Goal: Answer question/provide support: Share knowledge or assist other users

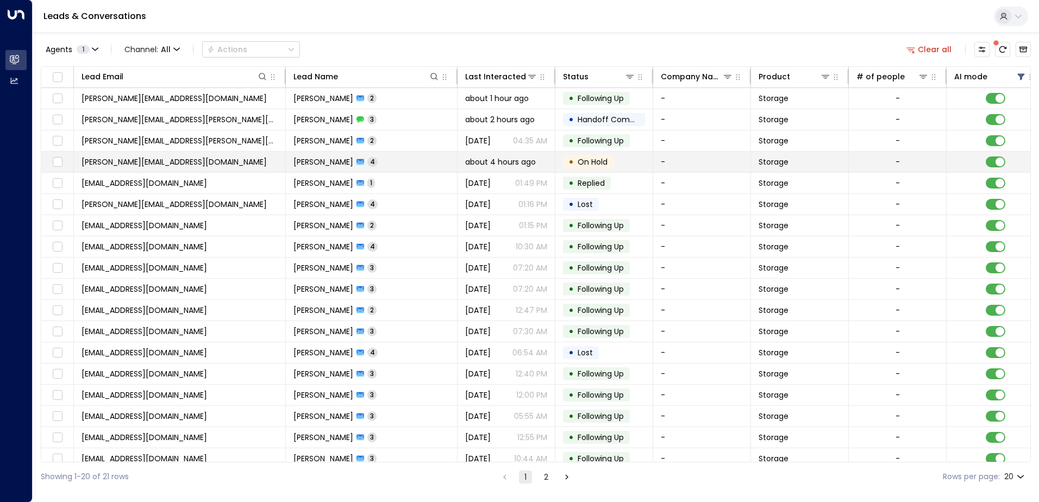
click at [376, 159] on td "[PERSON_NAME] 4" at bounding box center [372, 162] width 172 height 21
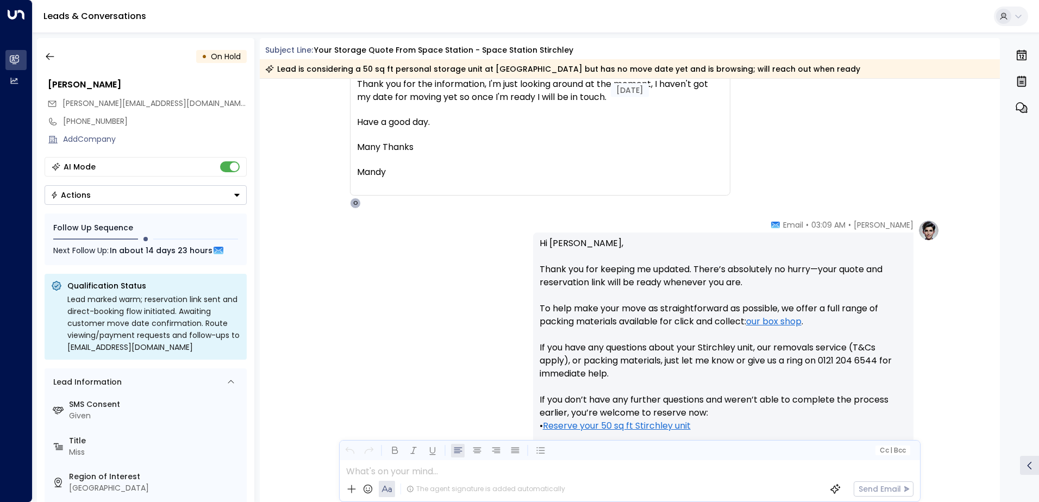
scroll to position [1126, 0]
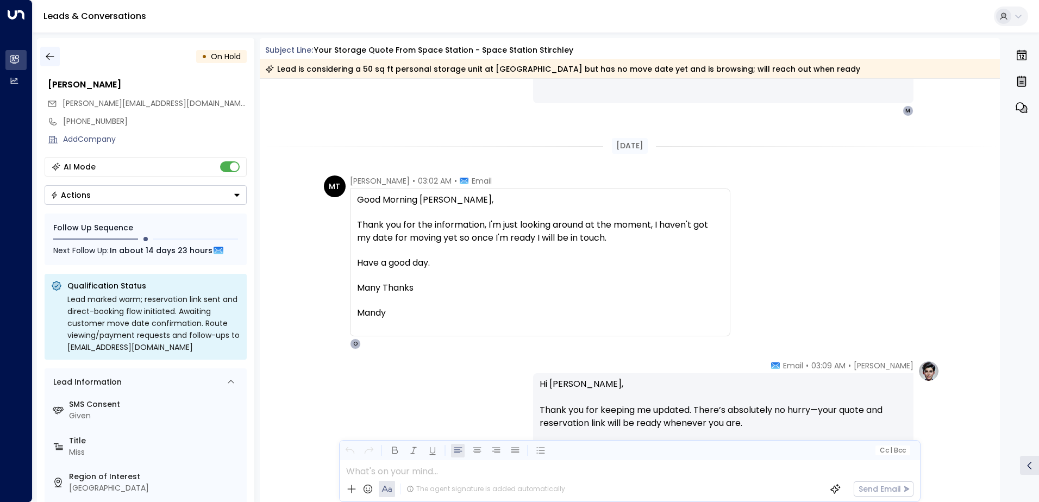
click at [52, 54] on icon "button" at bounding box center [50, 56] width 11 height 11
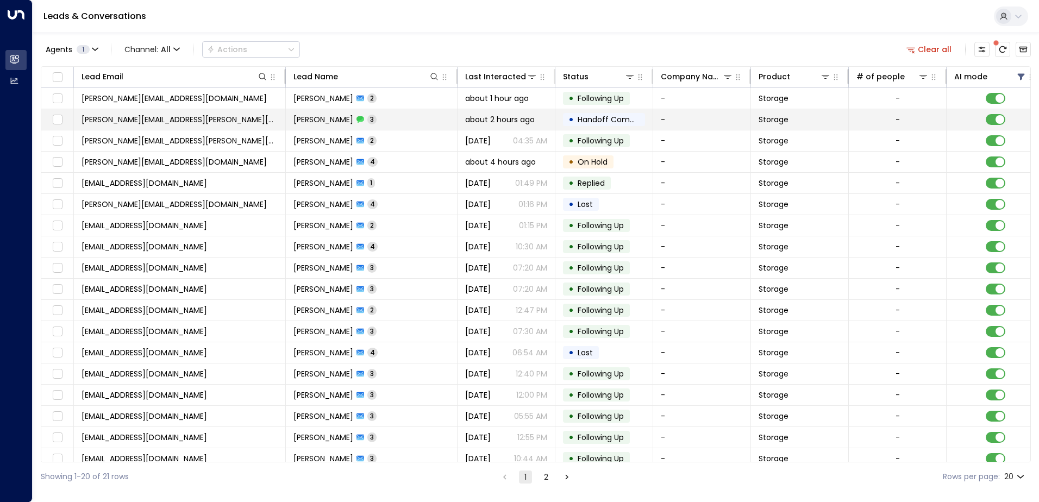
click at [550, 122] on td "about 2 hours ago" at bounding box center [507, 119] width 98 height 21
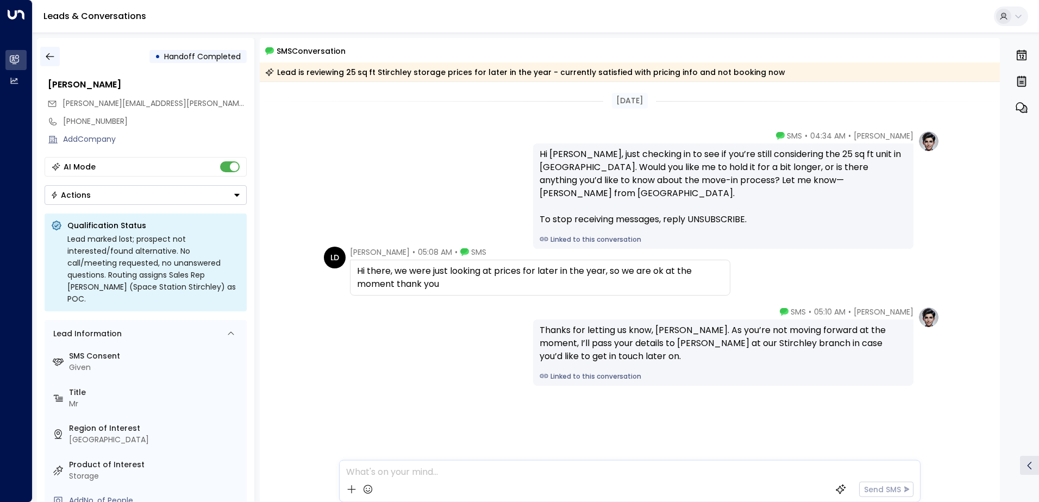
click at [50, 60] on icon "button" at bounding box center [50, 56] width 11 height 11
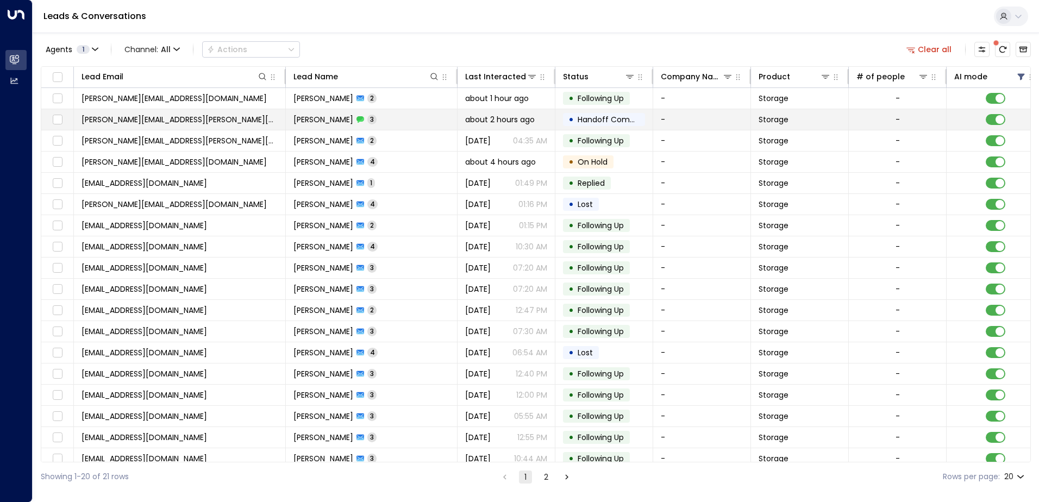
click at [412, 128] on td "[PERSON_NAME] 3" at bounding box center [372, 119] width 172 height 21
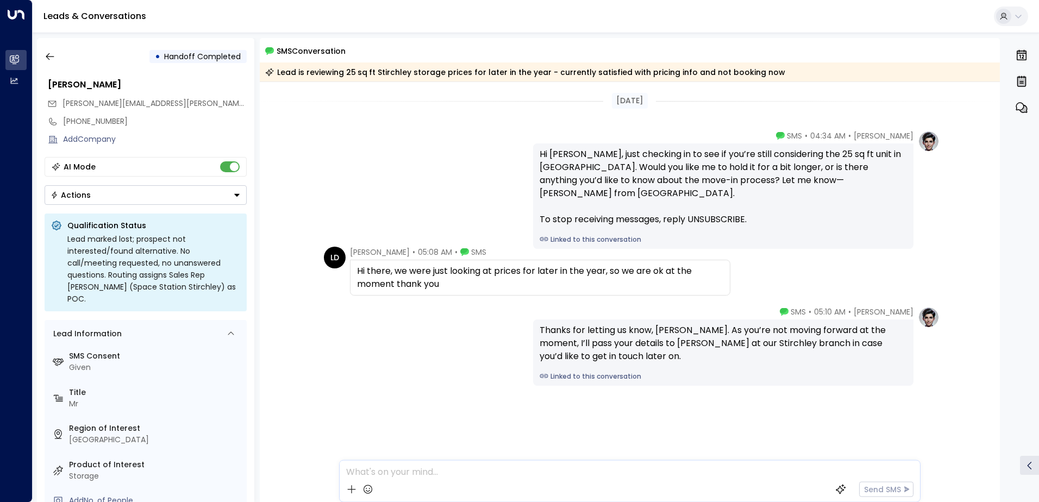
drag, startPoint x: 472, startPoint y: 286, endPoint x: 352, endPoint y: 260, distance: 123.3
click at [352, 260] on div "Hi there, we were just looking at prices for later in the year, so we are ok at…" at bounding box center [540, 278] width 380 height 36
drag, startPoint x: 352, startPoint y: 260, endPoint x: 365, endPoint y: 278, distance: 22.2
copy div "Hi there, we were just looking at prices for later in the year, so we are ok at…"
click at [41, 59] on button "button" at bounding box center [50, 57] width 20 height 20
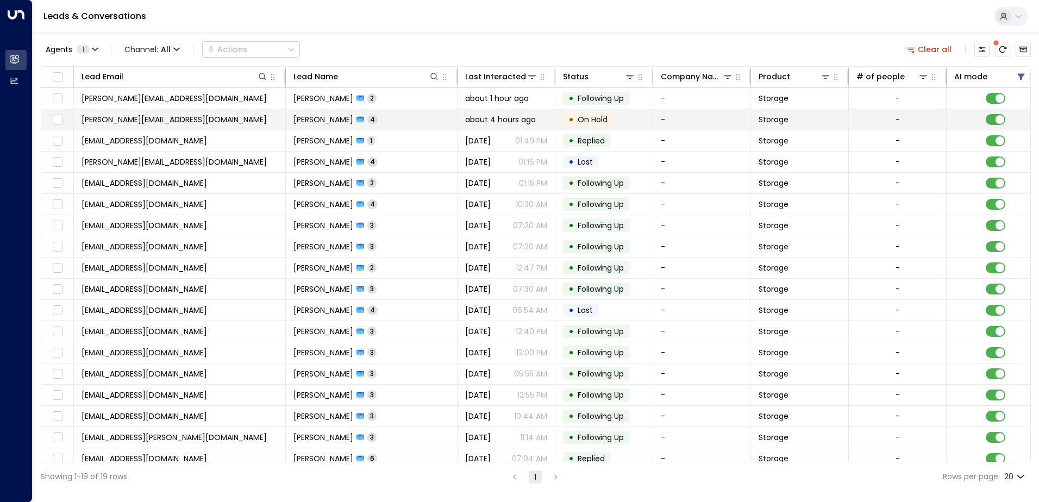
click at [423, 113] on td "[PERSON_NAME] 4" at bounding box center [372, 119] width 172 height 21
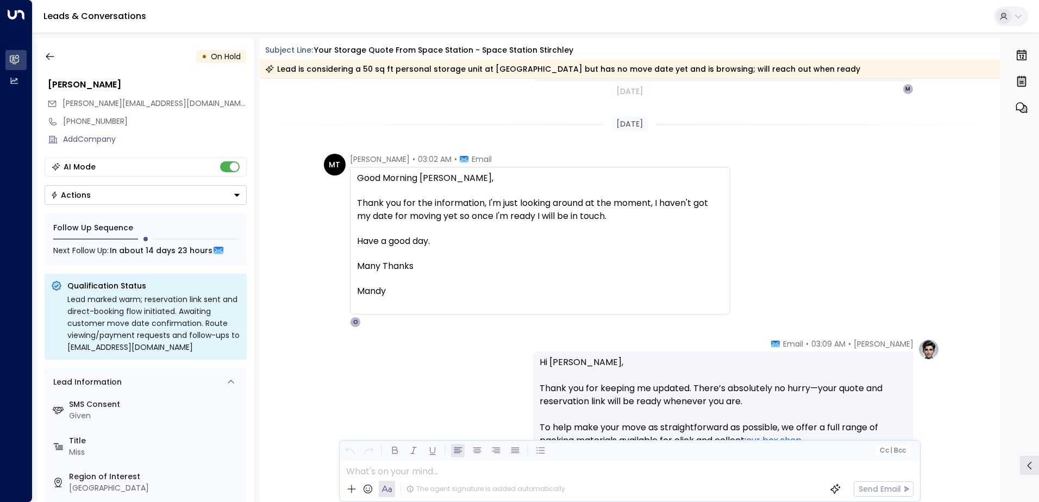
scroll to position [1147, 0]
drag, startPoint x: 393, startPoint y: 295, endPoint x: 352, endPoint y: 177, distance: 124.6
click at [352, 177] on div "Good Morning [PERSON_NAME], Thank you for the information, I'm just looking aro…" at bounding box center [540, 241] width 380 height 148
drag, startPoint x: 352, startPoint y: 177, endPoint x: 405, endPoint y: 203, distance: 59.3
copy div "Good Morning [PERSON_NAME], Thank you for the information, I'm just looking aro…"
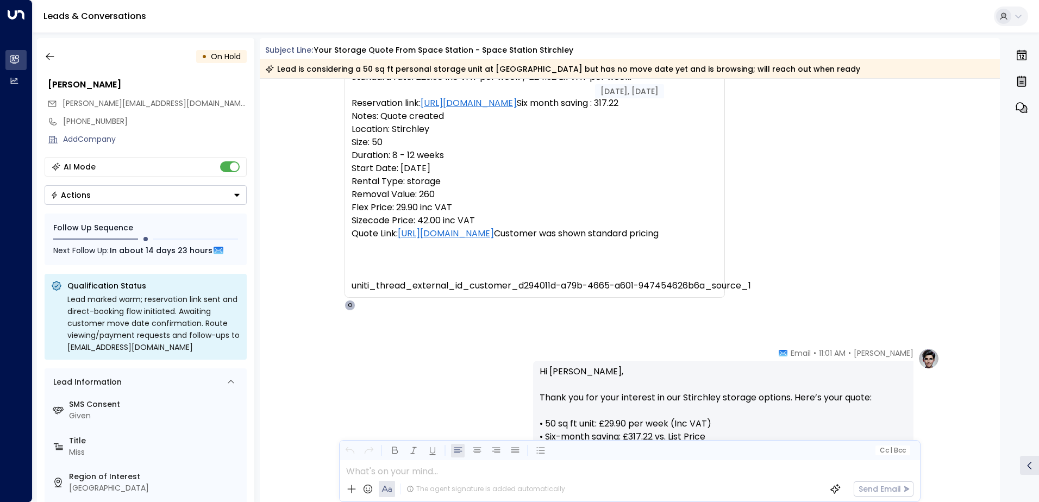
scroll to position [6, 0]
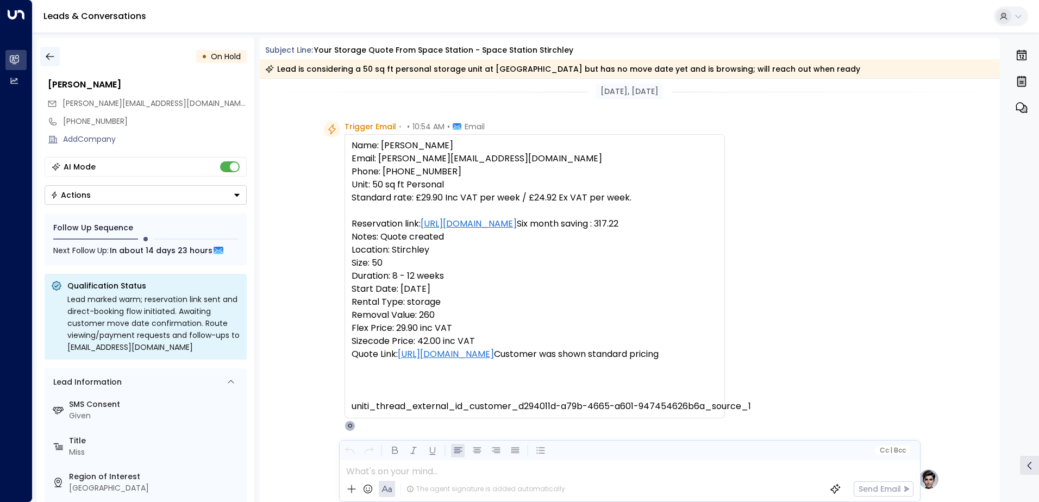
click at [54, 52] on icon "button" at bounding box center [50, 56] width 11 height 11
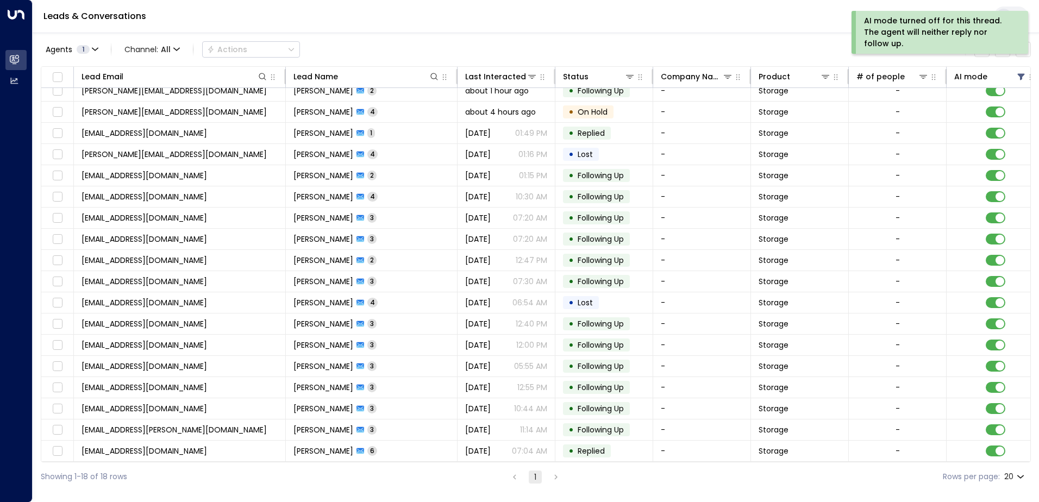
scroll to position [11, 0]
